Goal: Information Seeking & Learning: Understand process/instructions

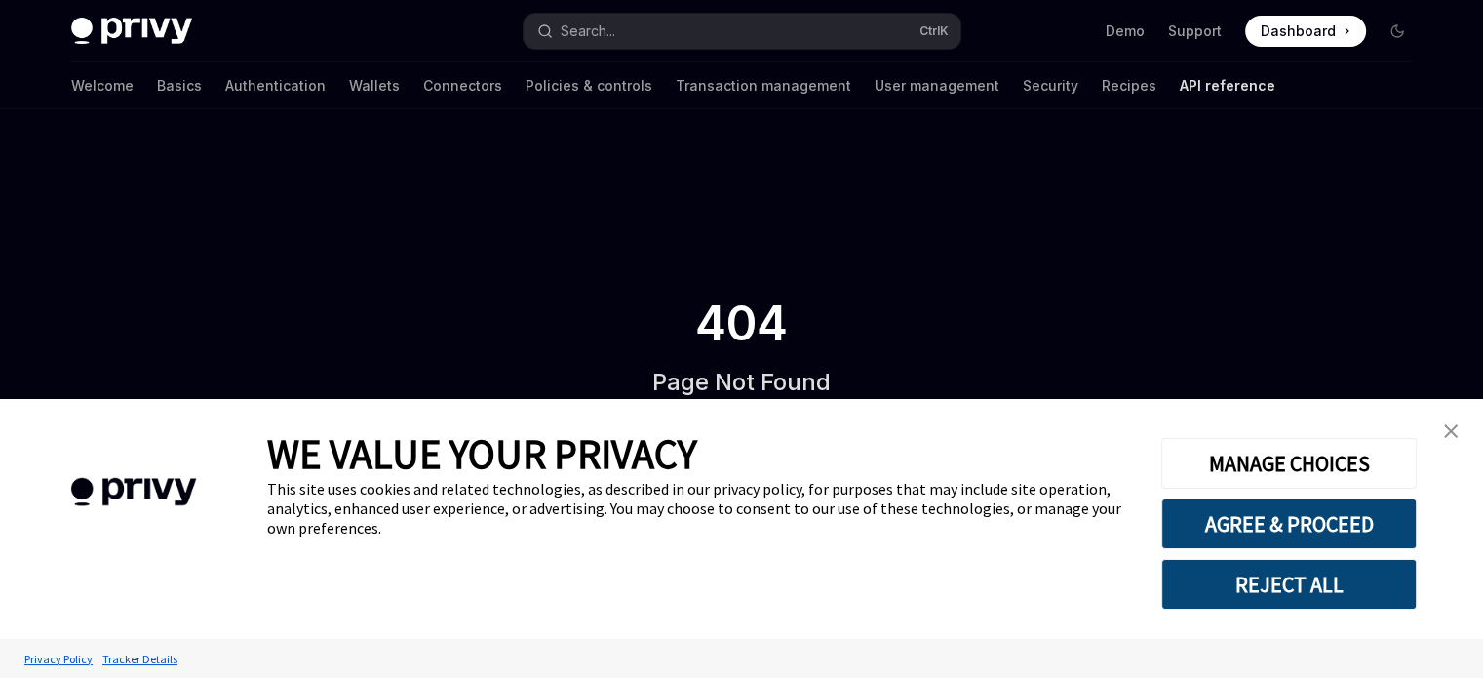
click at [1451, 423] on link "close banner" at bounding box center [1450, 430] width 39 height 39
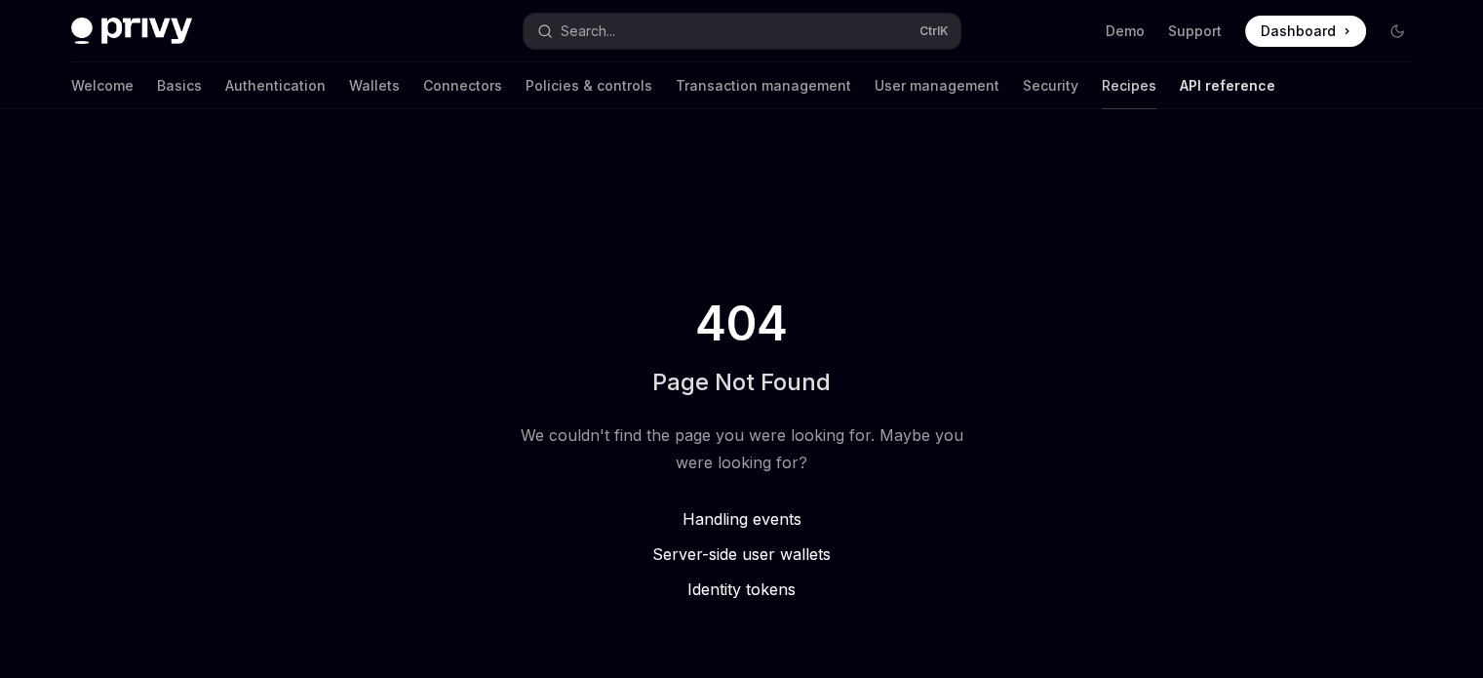
click at [1102, 95] on link "Recipes" at bounding box center [1129, 85] width 55 height 47
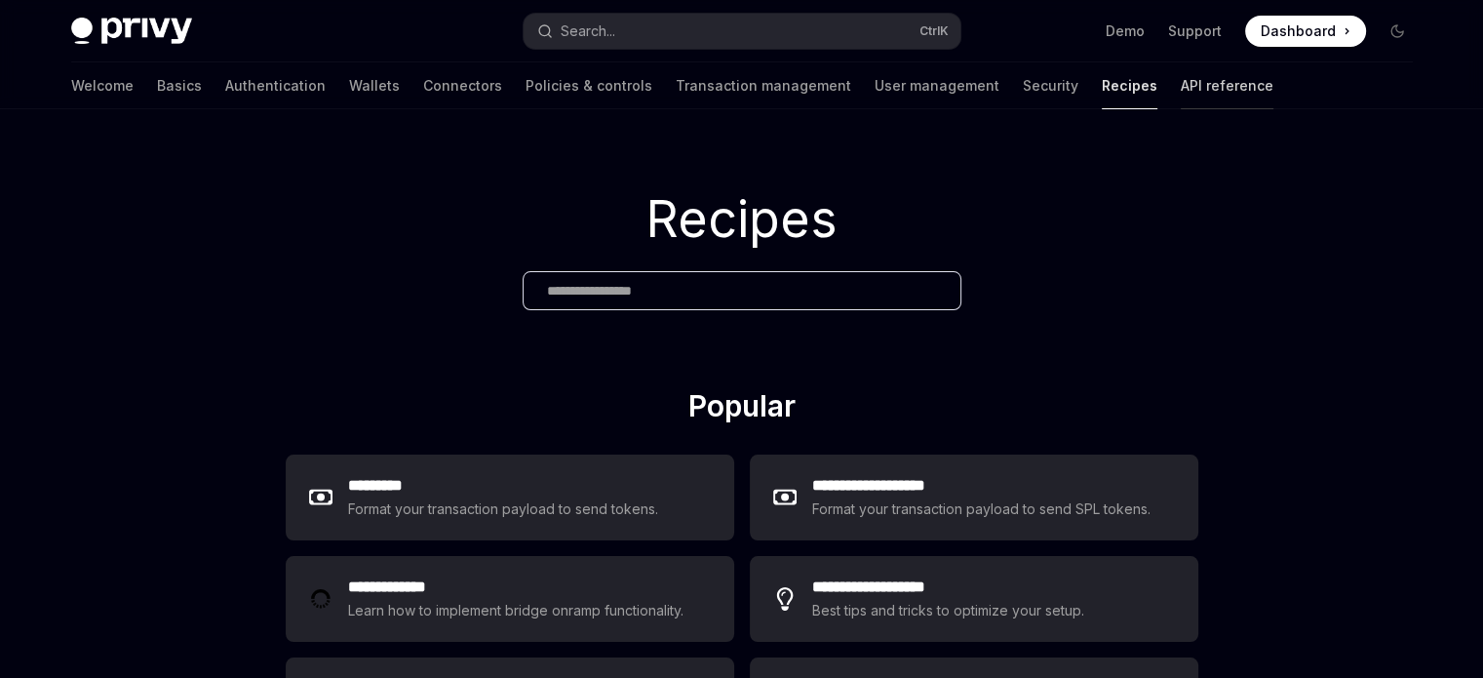
click at [1181, 81] on link "API reference" at bounding box center [1227, 85] width 93 height 47
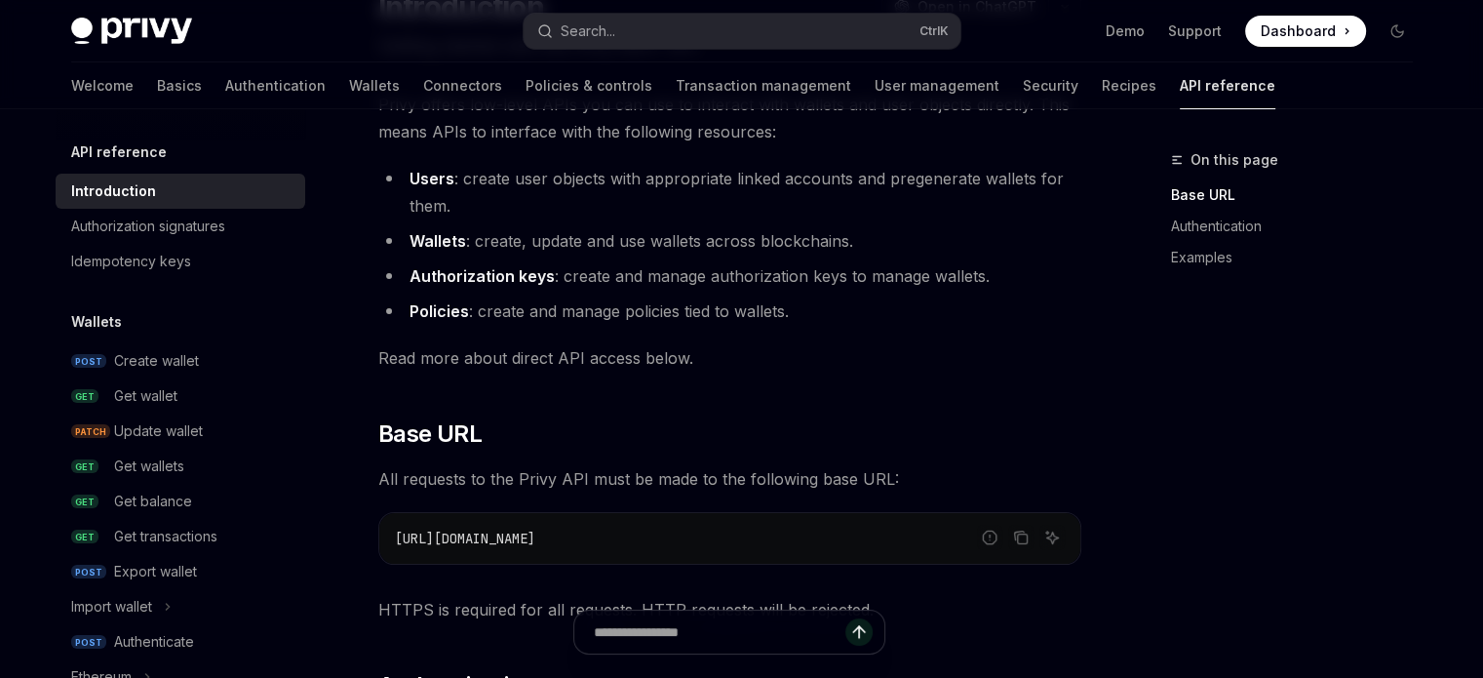
scroll to position [195, 0]
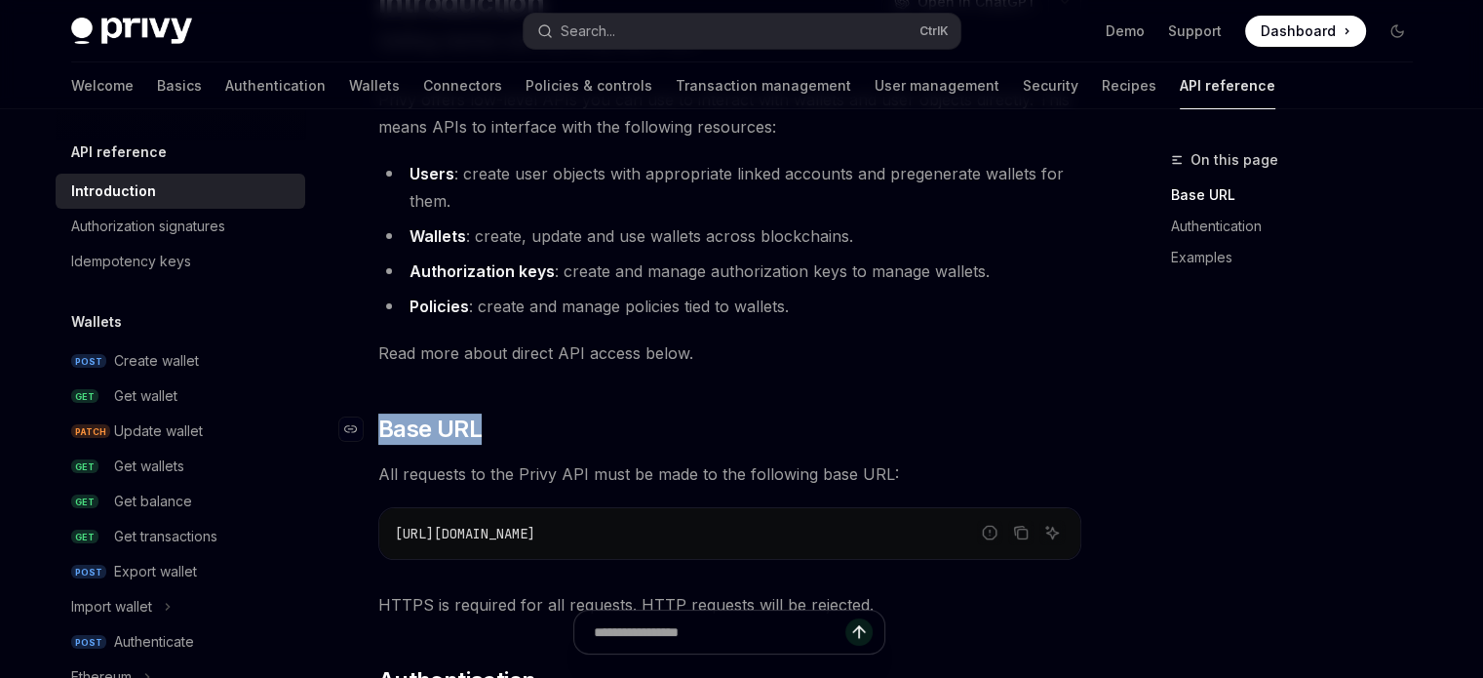
drag, startPoint x: 357, startPoint y: 400, endPoint x: 553, endPoint y: 436, distance: 199.2
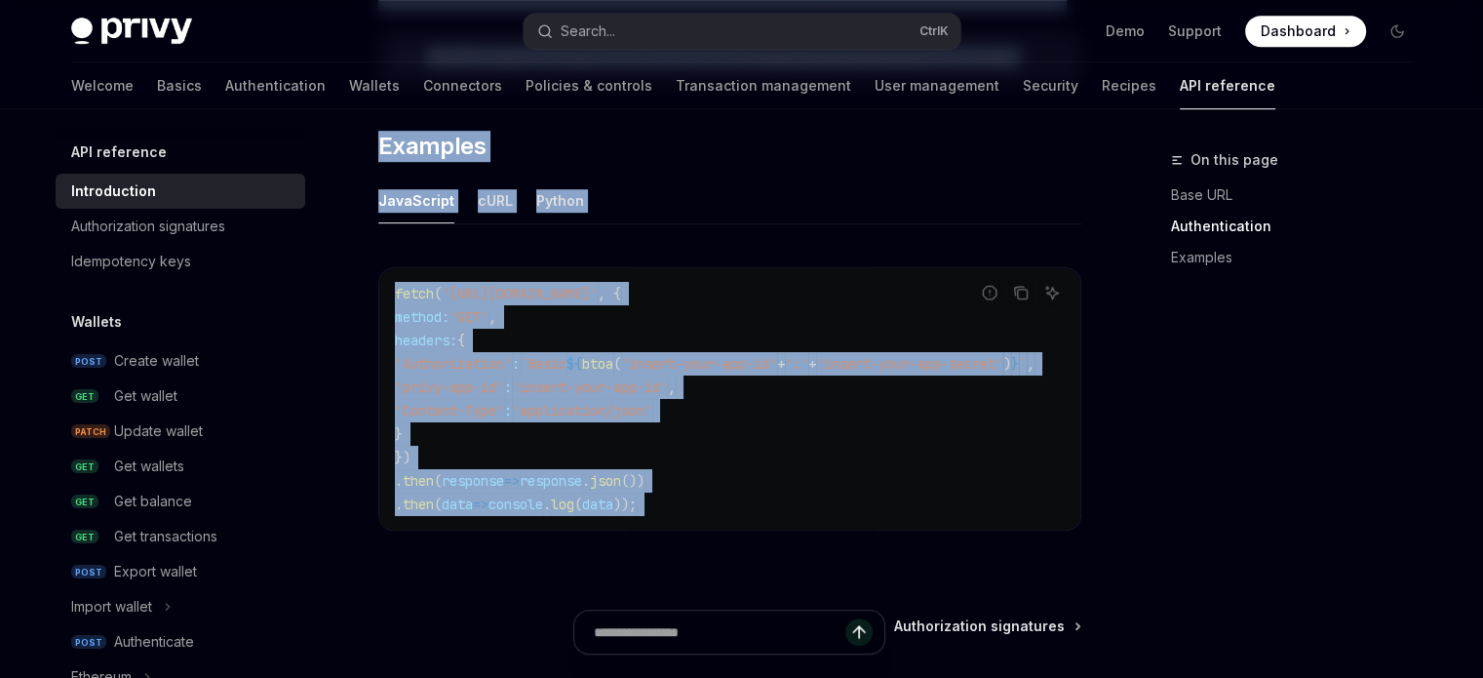
scroll to position [1415, 0]
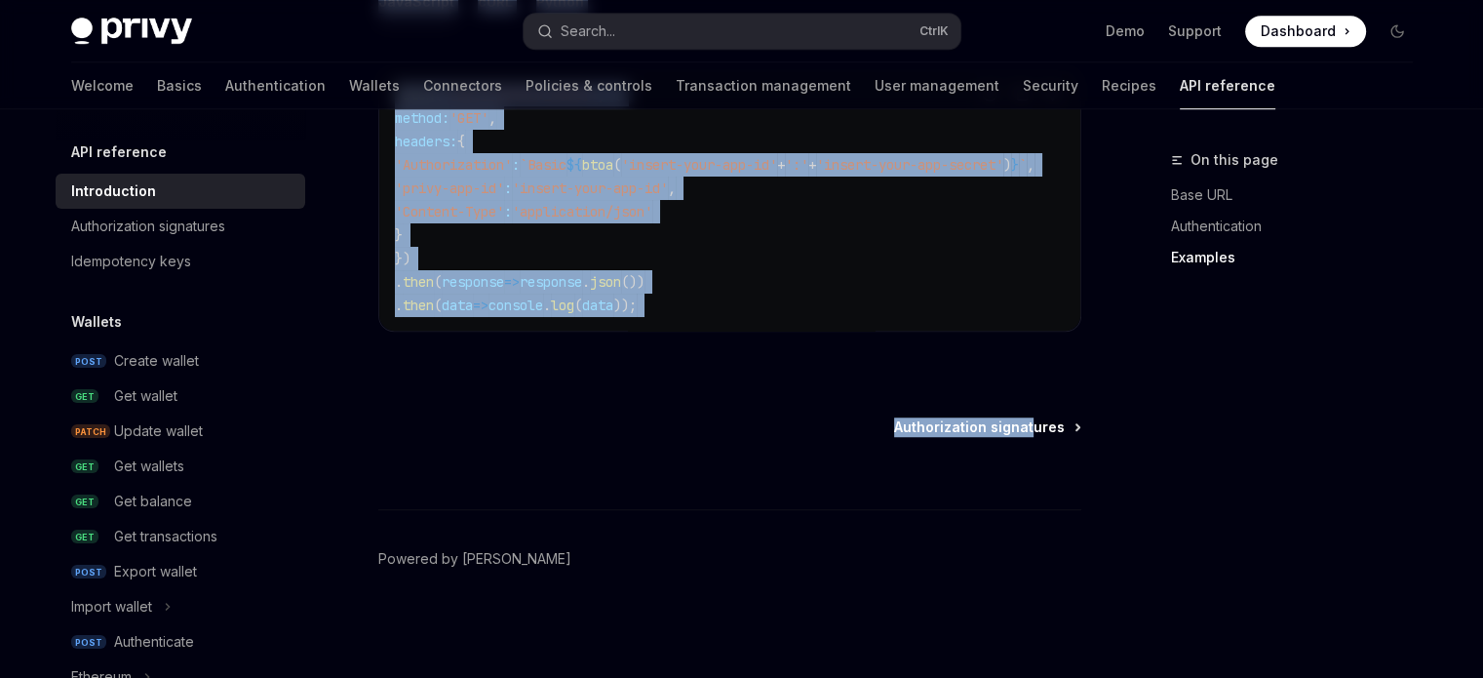
drag, startPoint x: 362, startPoint y: 127, endPoint x: 1036, endPoint y: 420, distance: 735.7
copy div "LOR ipsumdolo Sitametconse AdipIS Elit se DoeiUSM Tempori utlabor etdo mag Aliq…"
click at [852, 353] on div "Report incorrect code Copy Ask AI fetch ( '[URL][DOMAIN_NAME]' , { method: 'GET…" at bounding box center [729, 206] width 703 height 314
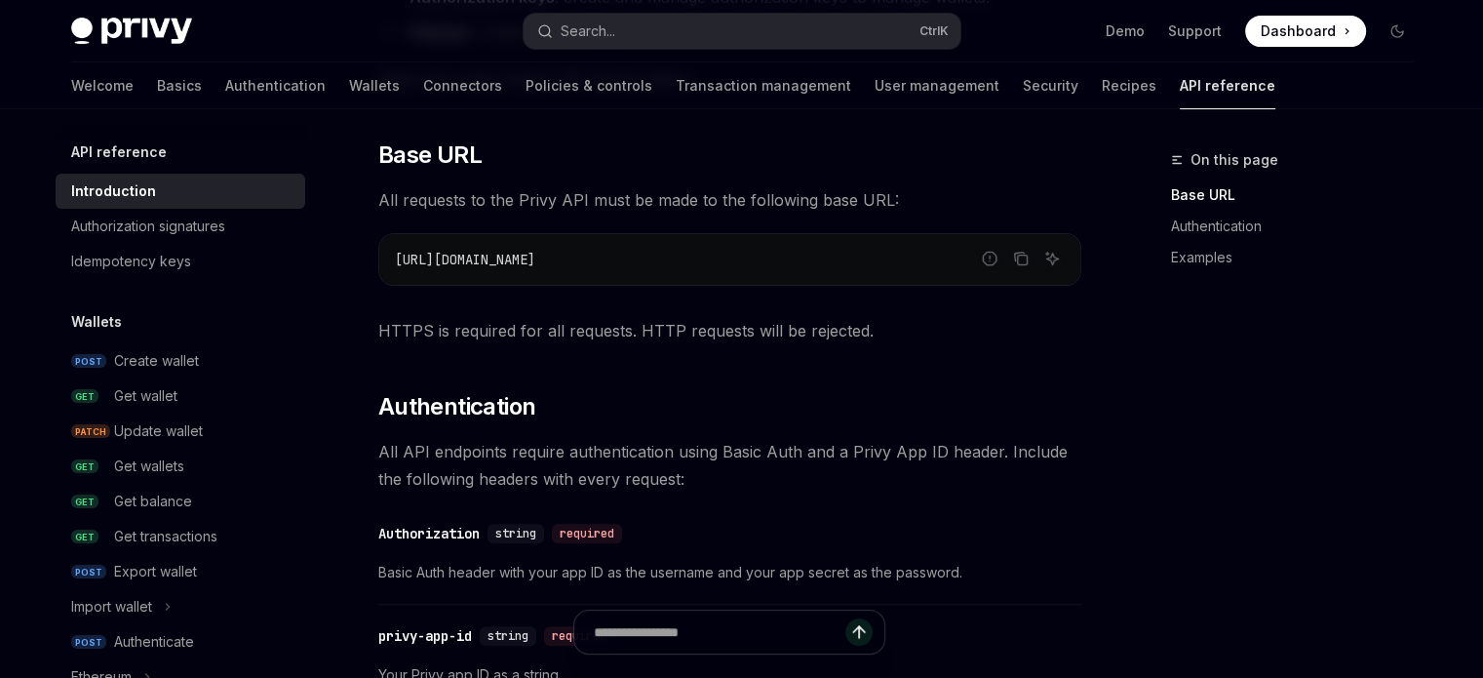
scroll to position [440, 0]
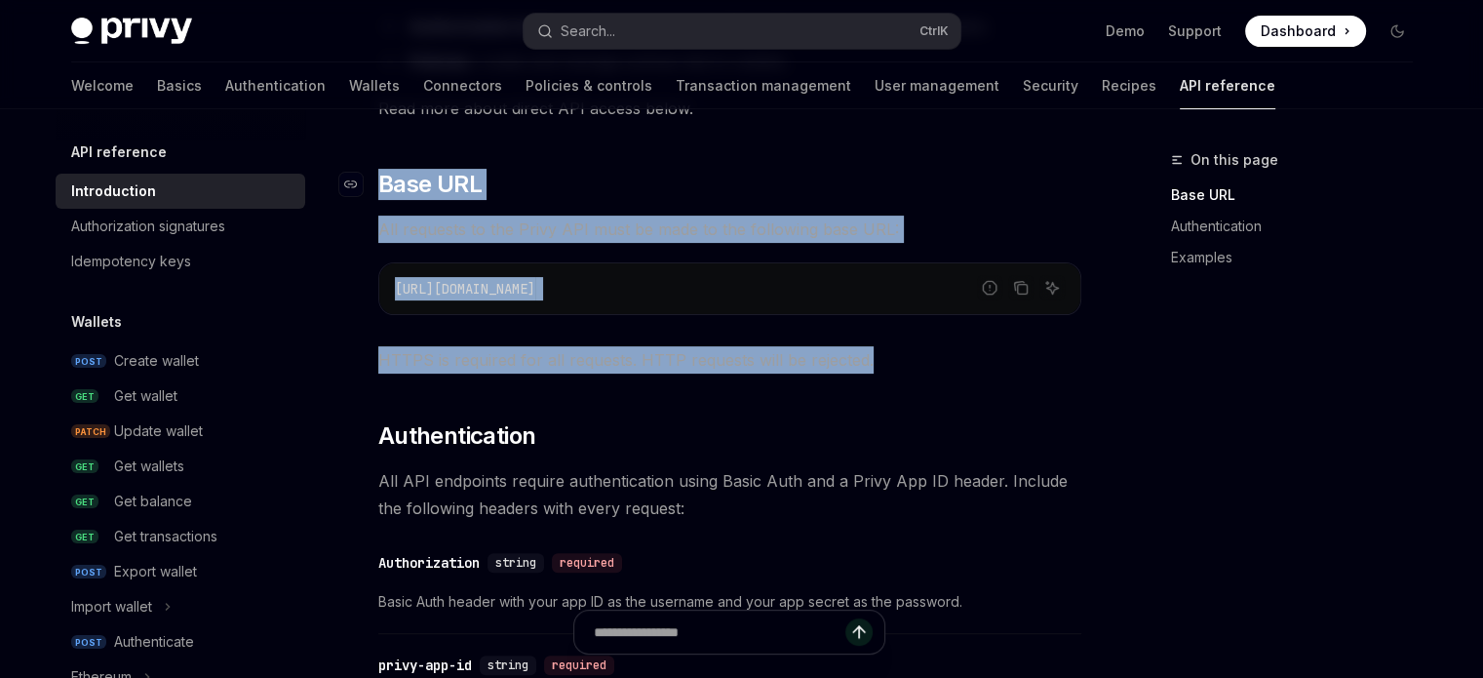
drag, startPoint x: 812, startPoint y: 366, endPoint x: 362, endPoint y: 172, distance: 490.4
click at [378, 172] on div "Privy offers low-level APIs you can use to interact with wallets and user objec…" at bounding box center [729, 587] width 703 height 1492
copy div "​ Base URL All requests to the Privy API must be made to the following base URL…"
click at [907, 186] on h2 "​ Base URL" at bounding box center [729, 184] width 703 height 31
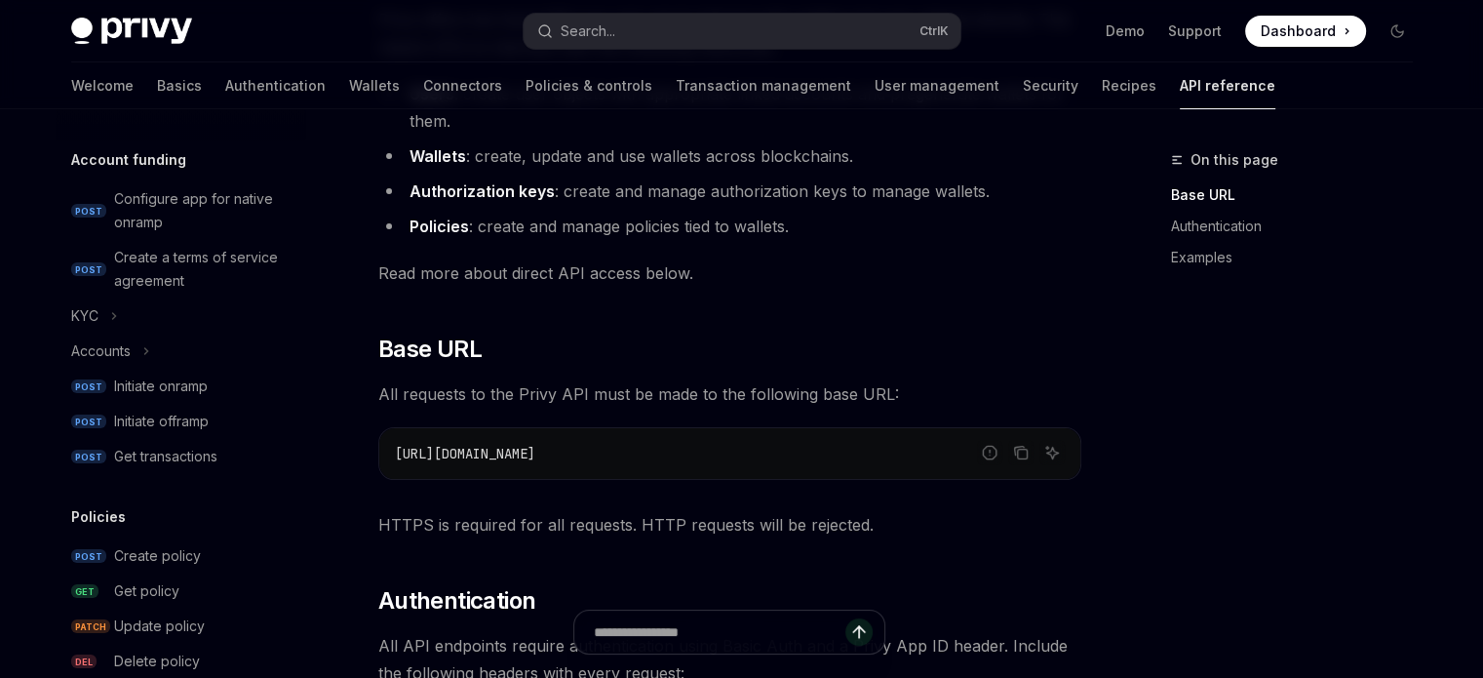
scroll to position [245, 0]
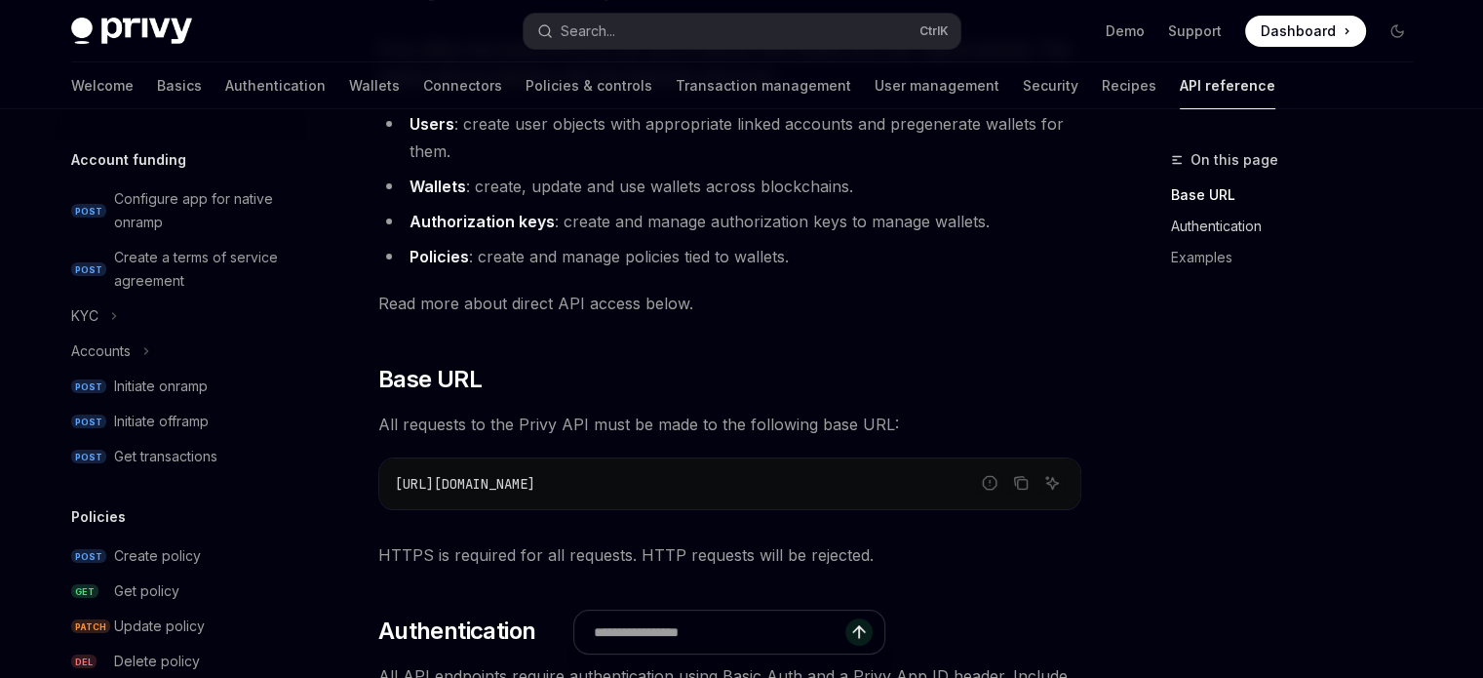
click at [1217, 224] on link "Authentication" at bounding box center [1299, 226] width 257 height 31
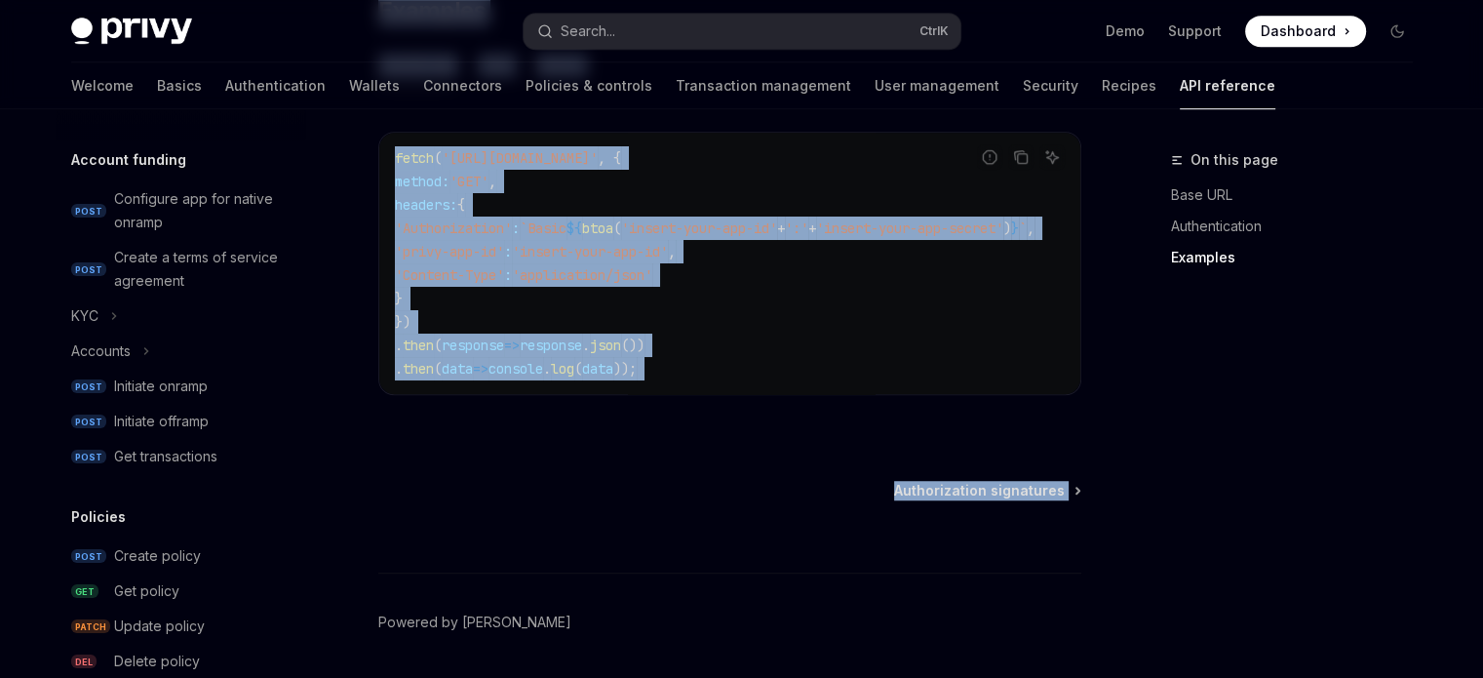
scroll to position [1393, 0]
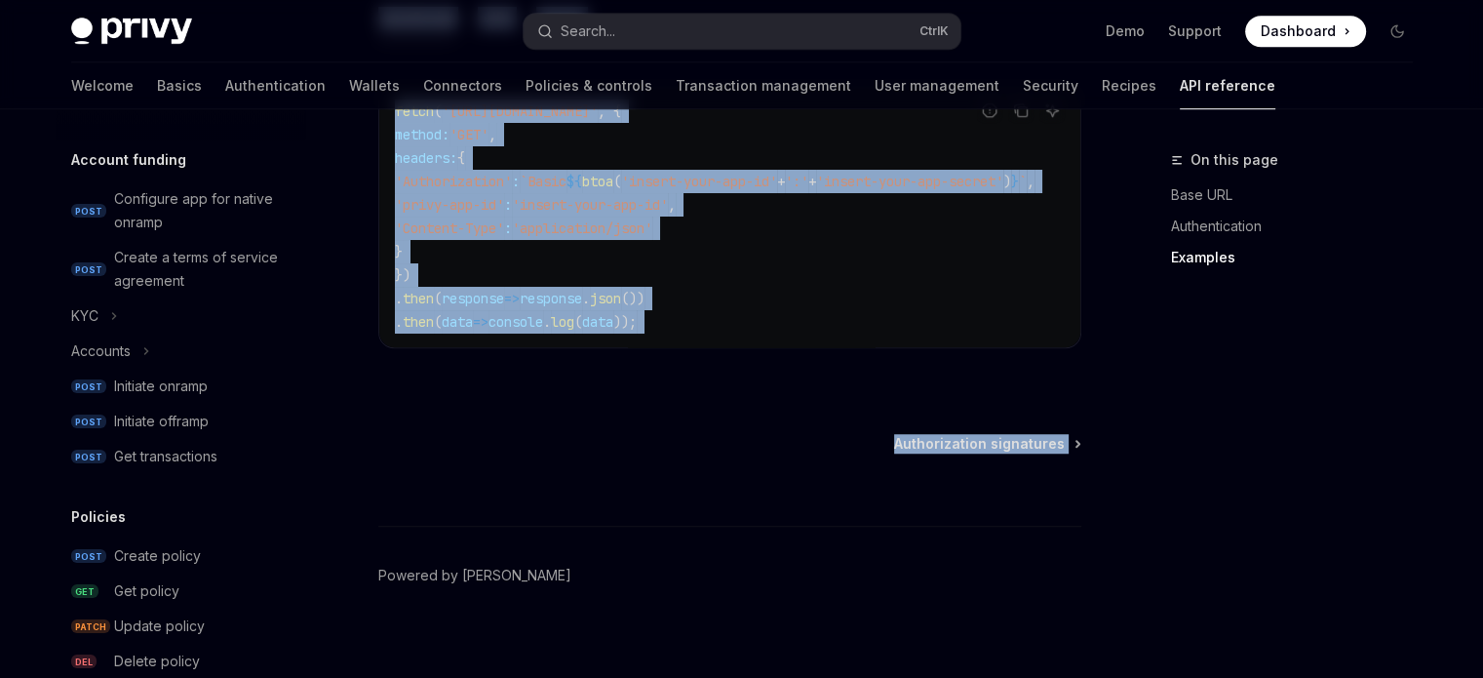
drag, startPoint x: 395, startPoint y: 155, endPoint x: 1105, endPoint y: 485, distance: 782.9
copy div "uthentication All API endpoints require authentication using Basic Auth and a P…"
drag, startPoint x: 1170, startPoint y: 436, endPoint x: 1125, endPoint y: 449, distance: 46.9
click at [1170, 436] on div "On this page Base URL Authentication Examples" at bounding box center [1280, 412] width 296 height 529
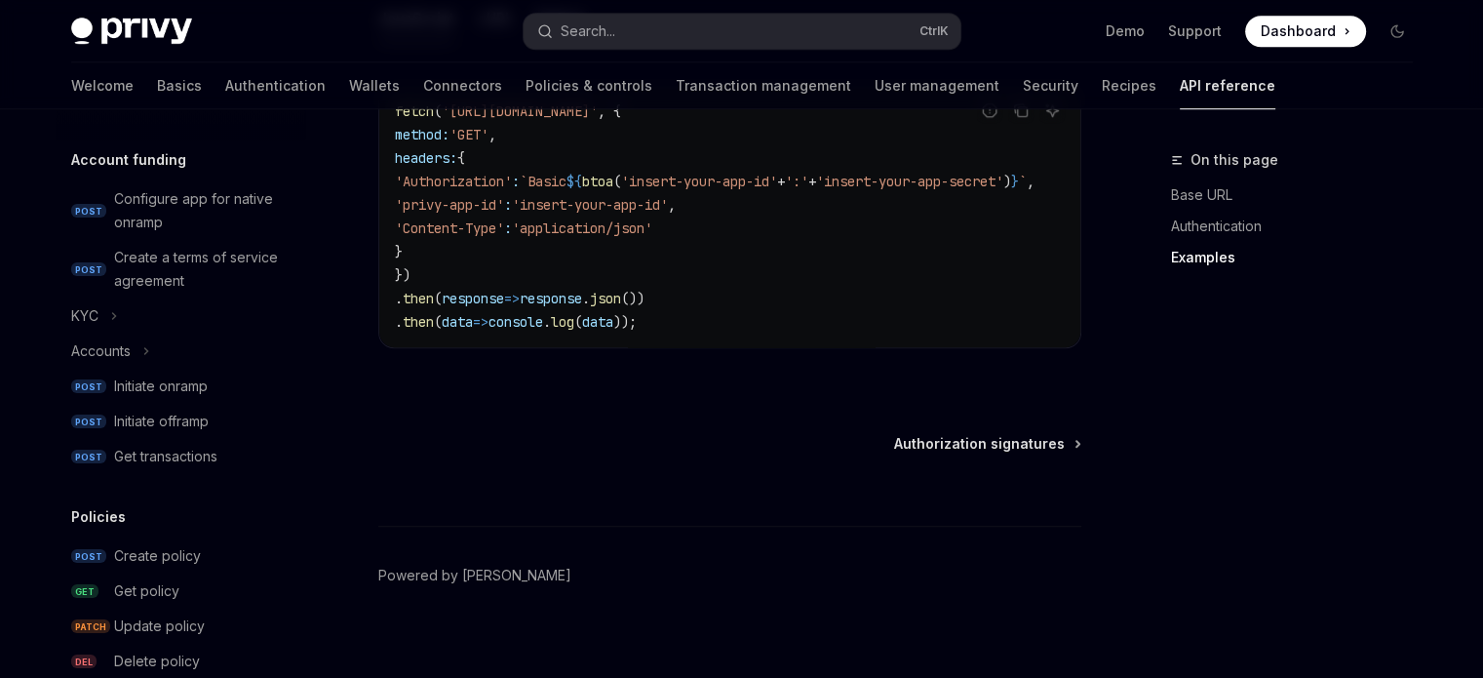
click at [1046, 451] on span "Authorization signatures" at bounding box center [979, 443] width 171 height 19
type textarea "*"
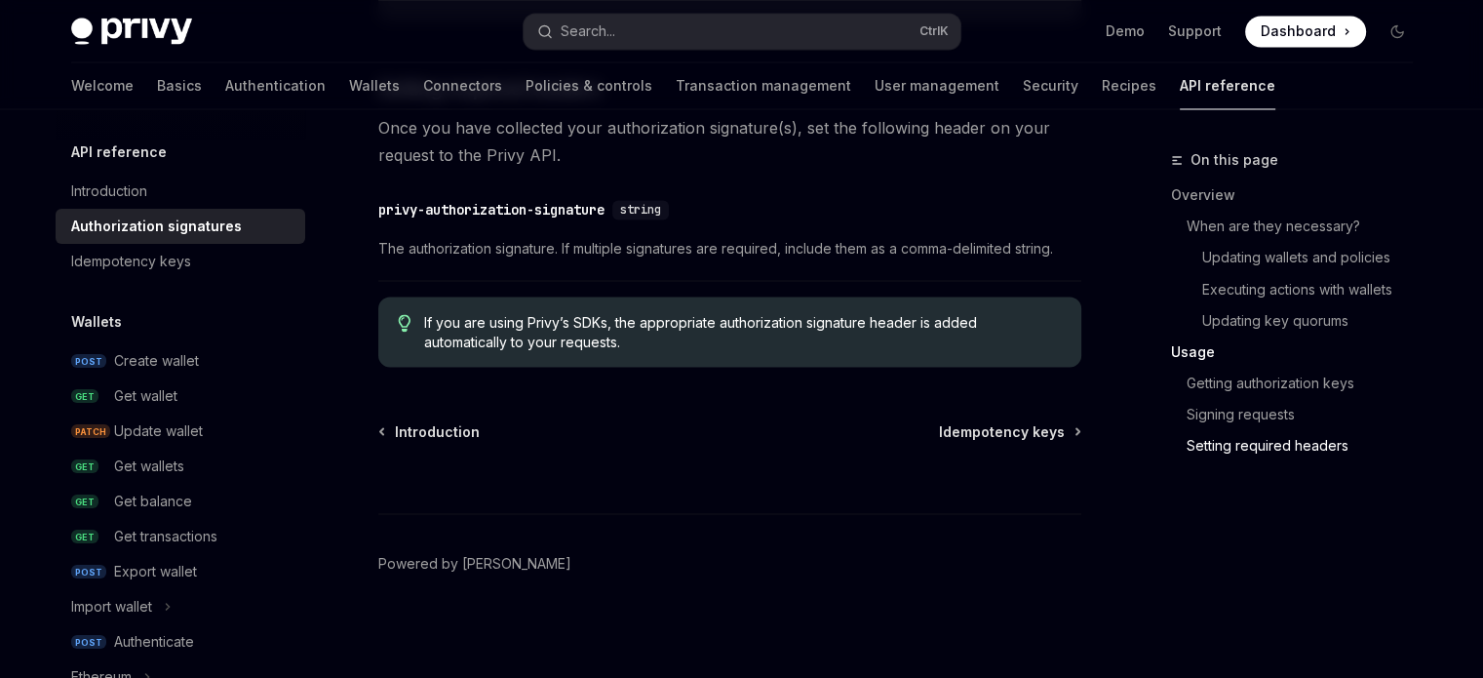
scroll to position [3424, 0]
